Goal: Information Seeking & Learning: Understand process/instructions

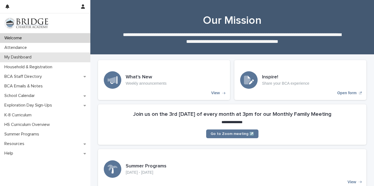
click at [34, 56] on p "My Dashboard" at bounding box center [19, 57] width 34 height 5
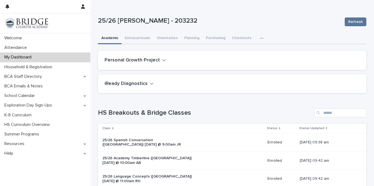
click at [260, 38] on div "button" at bounding box center [262, 38] width 5 height 4
click at [234, 60] on span "General" at bounding box center [235, 61] width 14 height 4
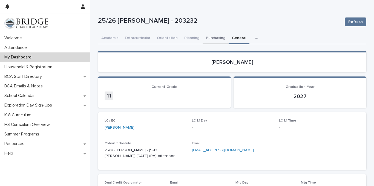
click at [215, 39] on button "Purchasing" at bounding box center [215, 38] width 26 height 11
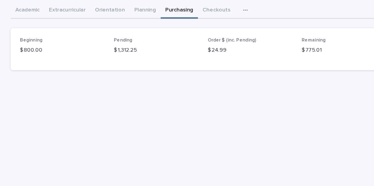
click at [187, 66] on p "$ 1,312.25" at bounding box center [199, 66] width 59 height 6
click at [185, 66] on p "$ 1,312.25" at bounding box center [199, 66] width 59 height 6
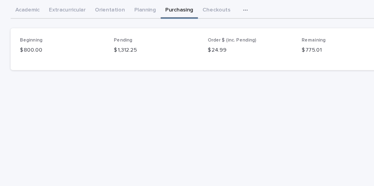
click at [185, 66] on p "$ 1,312.25" at bounding box center [199, 66] width 59 height 6
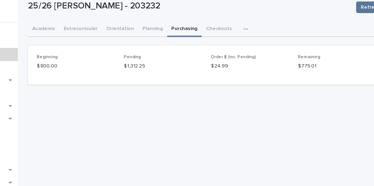
click at [170, 66] on p "$ 1,312.25" at bounding box center [199, 66] width 59 height 6
click at [180, 63] on div "$ 1,312.25" at bounding box center [199, 65] width 59 height 7
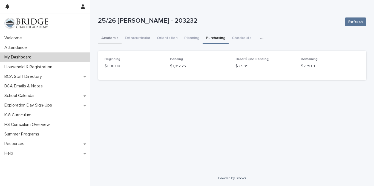
click at [113, 39] on button "Academic" at bounding box center [110, 38] width 24 height 11
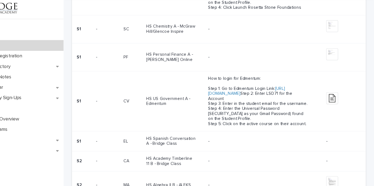
scroll to position [381, 0]
click at [261, 103] on link "[URL][DOMAIN_NAME]" at bounding box center [257, 99] width 70 height 8
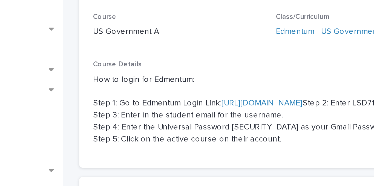
click at [139, 116] on p "How to login for Edmentum: Step 1: Go to Edmentum Login Link: [URL][DOMAIN_NAME…" at bounding box center [232, 115] width 255 height 34
drag, startPoint x: 137, startPoint y: 117, endPoint x: 127, endPoint y: 118, distance: 9.9
click at [127, 118] on p "How to login for Edmentum: Step 1: Go to Edmentum Login Link: [URL][DOMAIN_NAME…" at bounding box center [232, 115] width 255 height 34
copy p "LSD71"
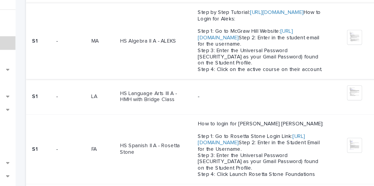
scroll to position [249, 0]
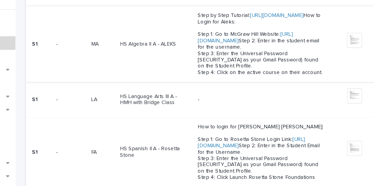
click at [258, 58] on link "[URL][DOMAIN_NAME]" at bounding box center [256, 53] width 69 height 8
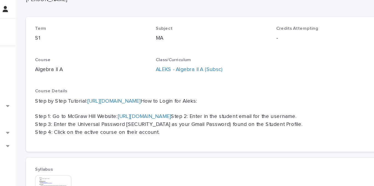
scroll to position [28, 0]
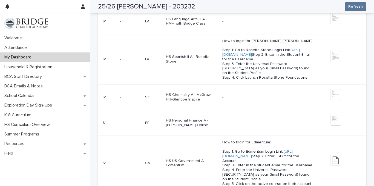
scroll to position [327, 0]
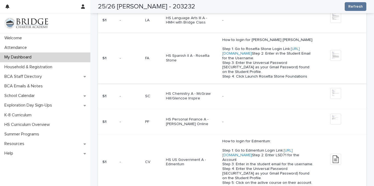
click at [234, 56] on link "[URL][DOMAIN_NAME]" at bounding box center [260, 51] width 77 height 8
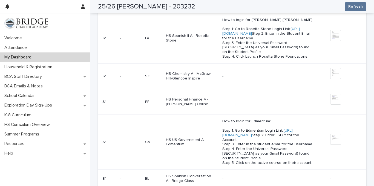
scroll to position [376, 0]
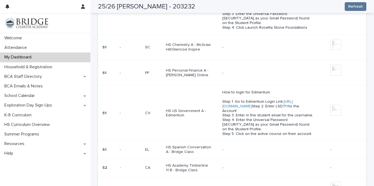
click at [227, 78] on div "-" at bounding box center [273, 73] width 103 height 9
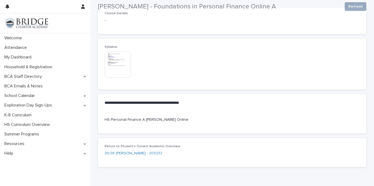
scroll to position [104, 0]
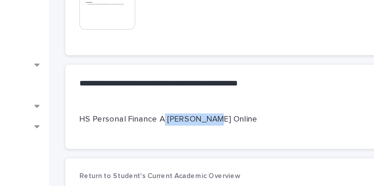
copy p "[PERSON_NAME]"
drag, startPoint x: 166, startPoint y: 102, endPoint x: 143, endPoint y: 104, distance: 23.1
click at [143, 104] on p "HS Personal Finance A [PERSON_NAME] Online" at bounding box center [232, 103] width 255 height 6
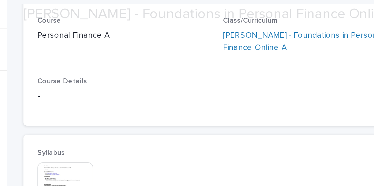
scroll to position [65, 0]
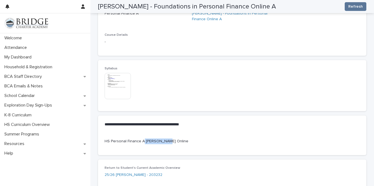
click at [121, 82] on img at bounding box center [118, 86] width 26 height 26
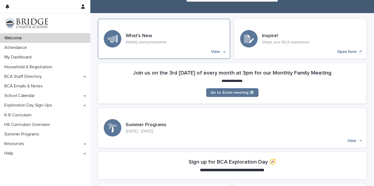
scroll to position [41, 0]
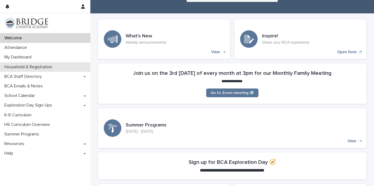
click at [58, 63] on div "Household & Registration" at bounding box center [45, 67] width 90 height 10
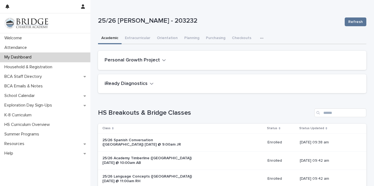
click at [257, 40] on button "button" at bounding box center [263, 38] width 12 height 11
click at [241, 58] on button "General" at bounding box center [244, 61] width 36 height 8
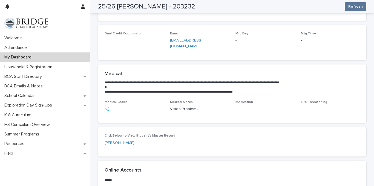
scroll to position [262, 0]
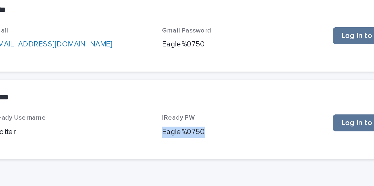
drag, startPoint x: 215, startPoint y: 125, endPoint x: 190, endPoint y: 127, distance: 25.8
click at [190, 127] on div "iReady Username LPotter iReady PW [SECURITY_DATA] Log in to iReady ↗" at bounding box center [232, 130] width 255 height 16
copy p "Eagle%0750"
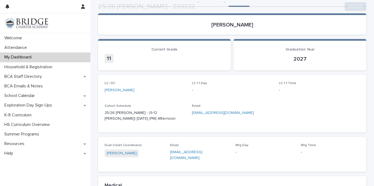
scroll to position [47, 0]
